Goal: Task Accomplishment & Management: Complete application form

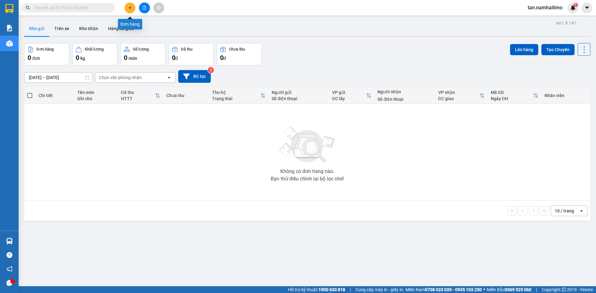
click at [128, 8] on icon "plus" at bounding box center [130, 8] width 4 height 4
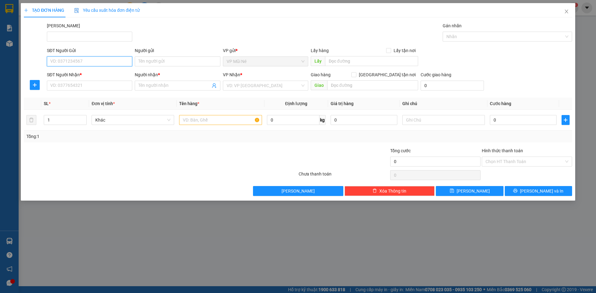
click at [95, 64] on input "SĐT Người Gửi" at bounding box center [89, 61] width 85 height 10
click at [567, 10] on icon "close" at bounding box center [566, 11] width 5 height 5
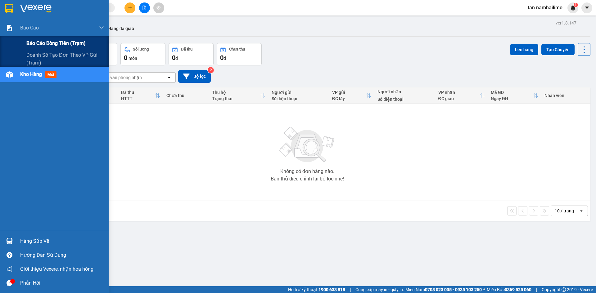
click at [35, 41] on span "Báo cáo dòng tiền (trạm)" at bounding box center [55, 43] width 59 height 8
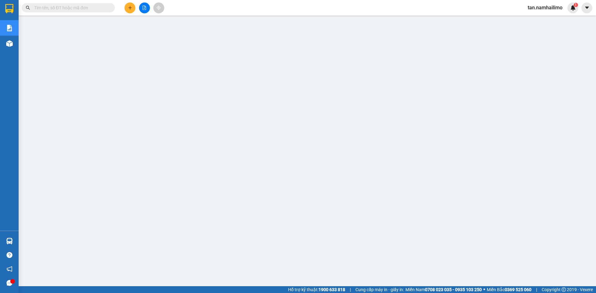
click at [65, 8] on input "text" at bounding box center [70, 7] width 73 height 7
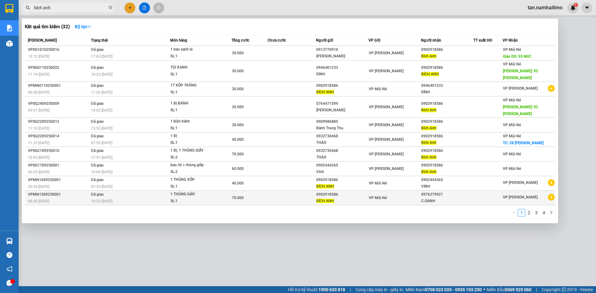
type input "bích anh"
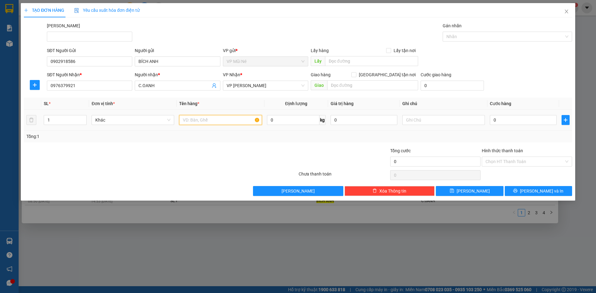
click at [197, 116] on input "text" at bounding box center [220, 120] width 83 height 10
type input "1 thùng xốp"
click at [215, 147] on div at bounding box center [252, 158] width 92 height 22
click at [513, 117] on input "0" at bounding box center [523, 120] width 67 height 10
type input "004"
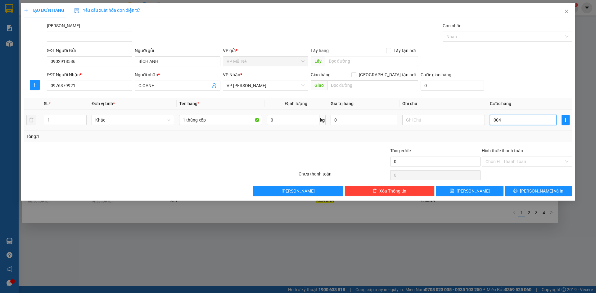
type input "4"
type input "0.040"
type input "40"
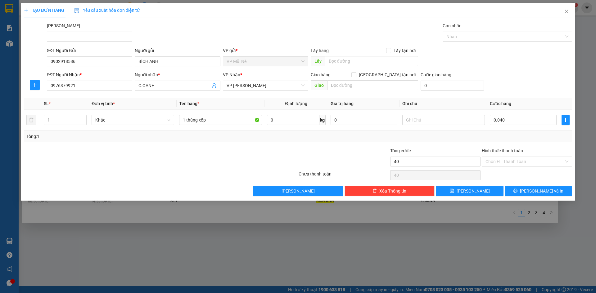
click at [517, 82] on div "SĐT Người Nhận * 0976379921 Người nhận * C.OANH VP Nhận * VP Phạm Ngũ Lão Giao …" at bounding box center [309, 82] width 527 height 22
type input "40.000"
click at [504, 162] on input "Hình thức thanh toán" at bounding box center [524, 161] width 78 height 9
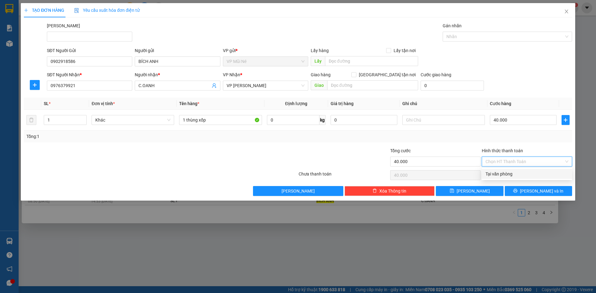
click at [521, 175] on div "Tại văn phòng" at bounding box center [526, 174] width 83 height 7
type input "0"
click at [528, 84] on div "SĐT Người Nhận * 0976379921 Người nhận * C.OANH VP Nhận * VP Phạm Ngũ Lão Giao …" at bounding box center [309, 82] width 527 height 22
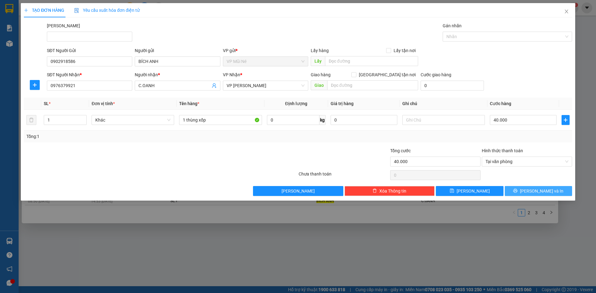
click at [538, 188] on span "Lưu và In" at bounding box center [541, 191] width 43 height 7
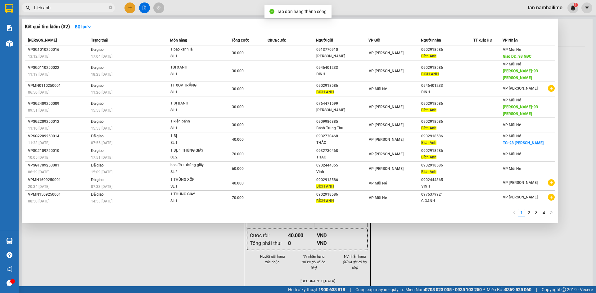
click at [474, 246] on div at bounding box center [298, 146] width 596 height 293
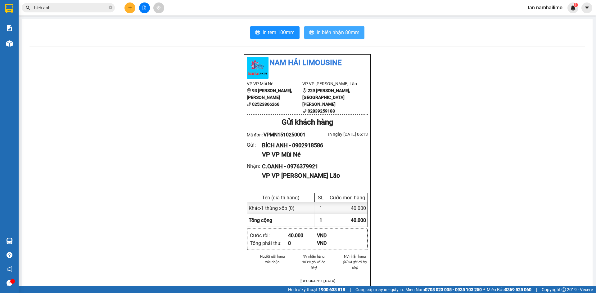
click at [343, 35] on span "In biên nhận 80mm" at bounding box center [337, 33] width 43 height 8
click at [320, 34] on span "In biên nhận 80mm" at bounding box center [337, 33] width 43 height 8
click at [284, 33] on span "In tem 100mm" at bounding box center [278, 33] width 32 height 8
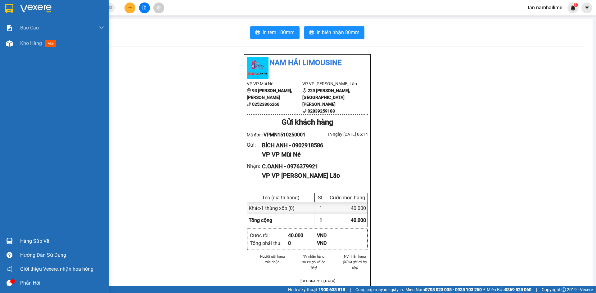
click at [6, 4] on img at bounding box center [9, 8] width 8 height 9
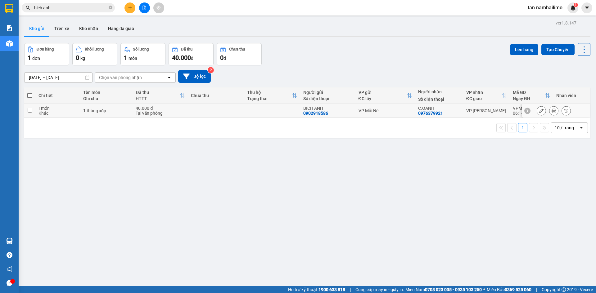
click at [380, 109] on div "VP Mũi Né" at bounding box center [385, 110] width 54 height 5
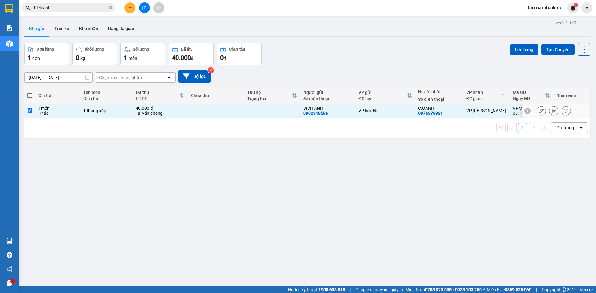
checkbox input "true"
click at [516, 51] on button "Lên hàng" at bounding box center [524, 49] width 28 height 11
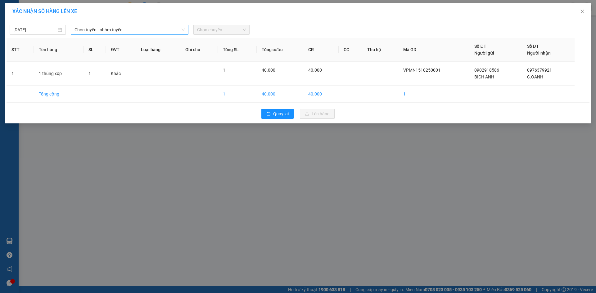
click at [99, 28] on span "Chọn tuyến - nhóm tuyến" at bounding box center [129, 29] width 110 height 9
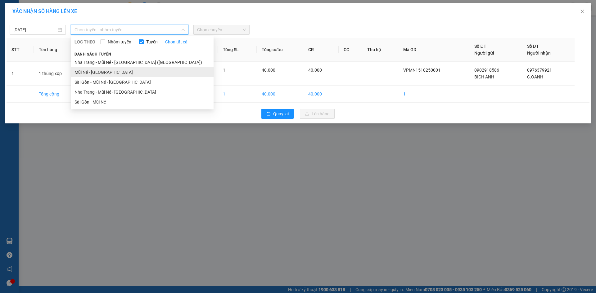
click at [92, 74] on li "Mũi Né - Sài Gòn" at bounding box center [142, 72] width 143 height 10
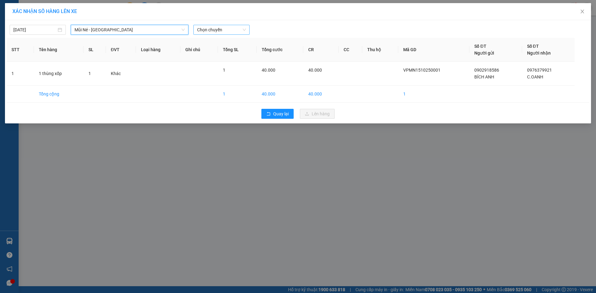
click at [216, 32] on span "Chọn chuyến" at bounding box center [221, 29] width 49 height 9
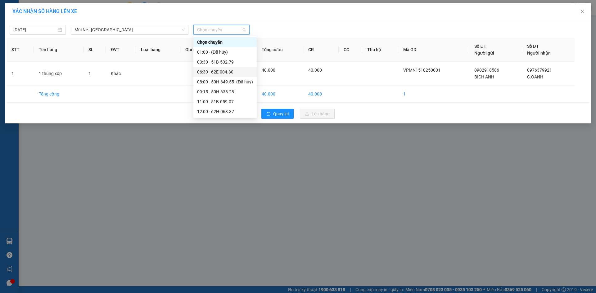
click at [222, 69] on div "06:30 - 62E-004.30" at bounding box center [225, 72] width 56 height 7
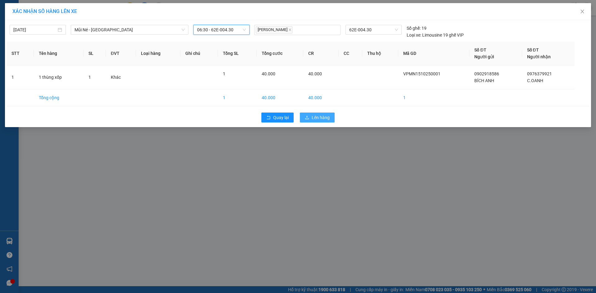
click at [315, 118] on span "Lên hàng" at bounding box center [320, 117] width 18 height 7
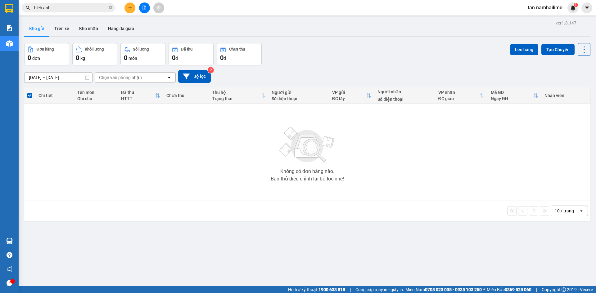
click at [534, 6] on span "tan.namhailimo" at bounding box center [544, 8] width 45 height 8
click at [549, 20] on span "Đăng xuất" at bounding box center [547, 19] width 31 height 7
